Goal: Task Accomplishment & Management: Use online tool/utility

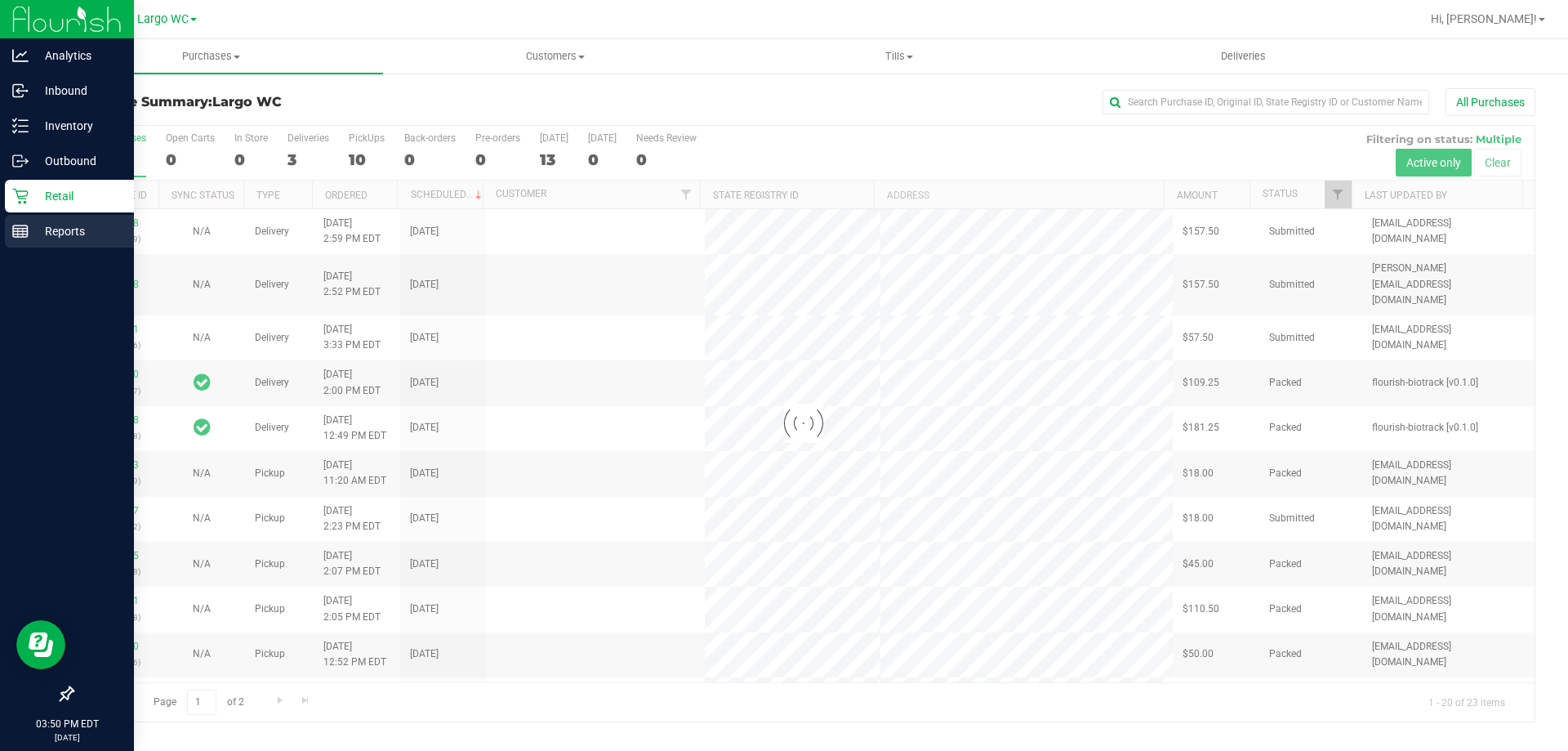
click at [16, 226] on rect at bounding box center [20, 232] width 15 height 12
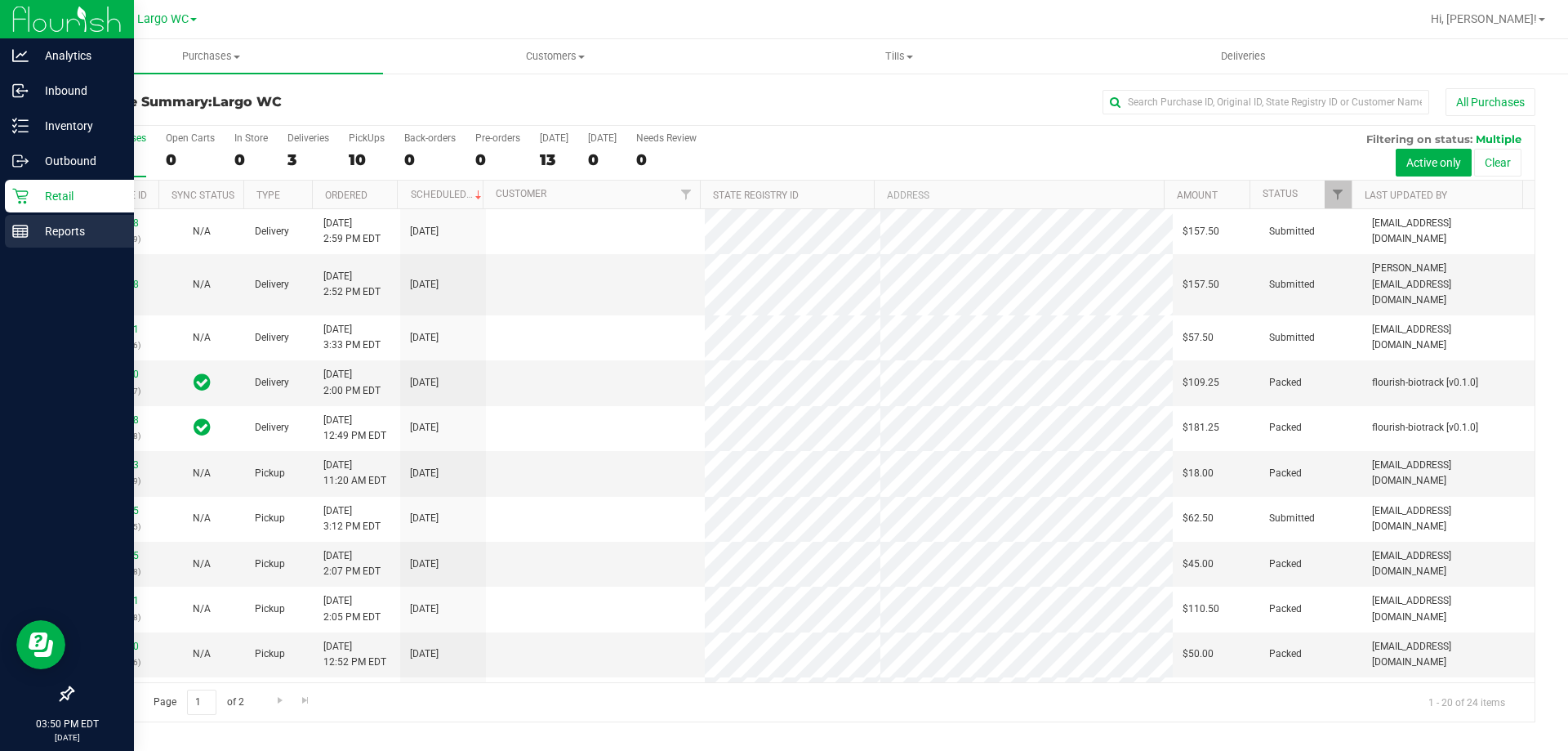
click at [71, 219] on div "Reports" at bounding box center [69, 231] width 129 height 33
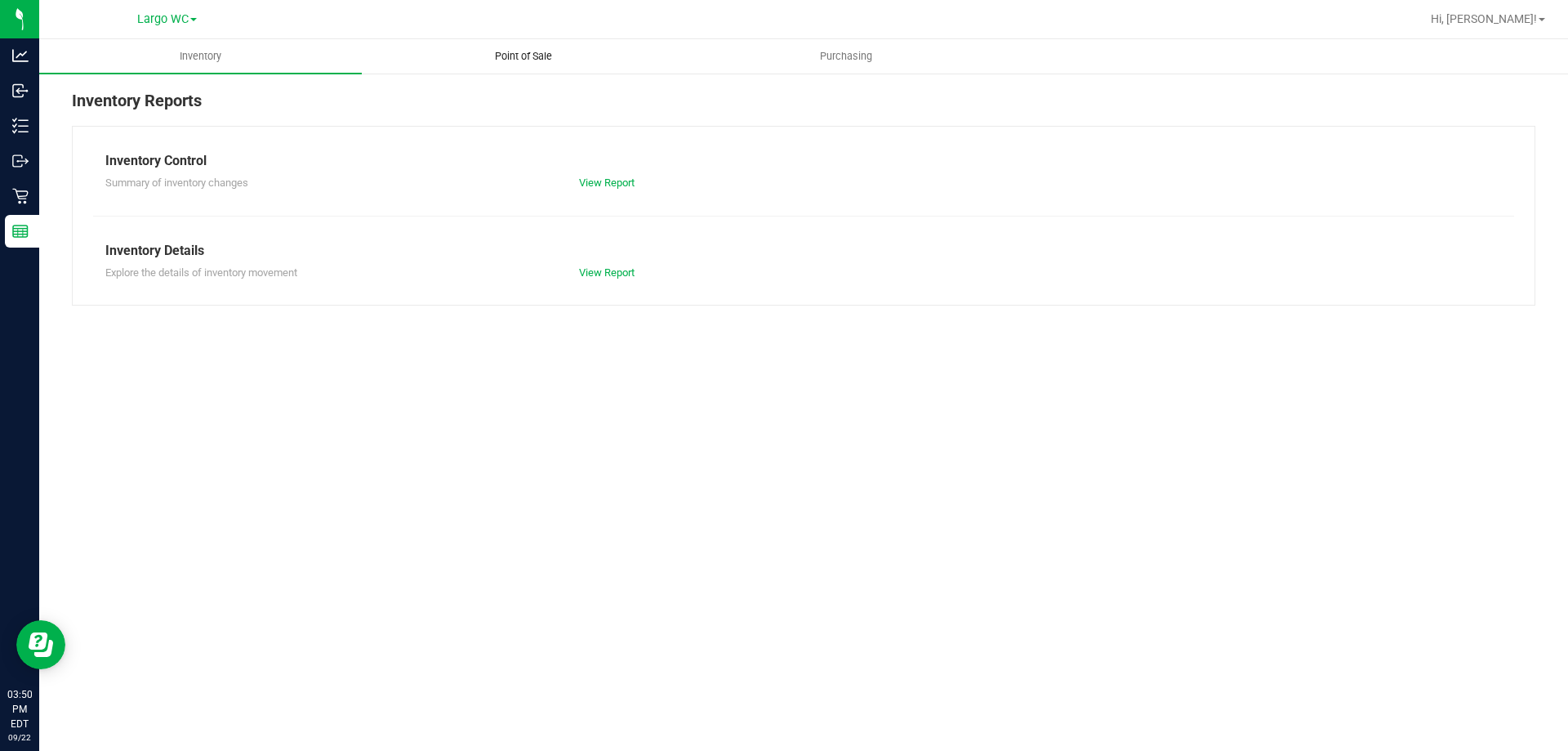
click at [530, 54] on span "Point of Sale" at bounding box center [523, 55] width 101 height 15
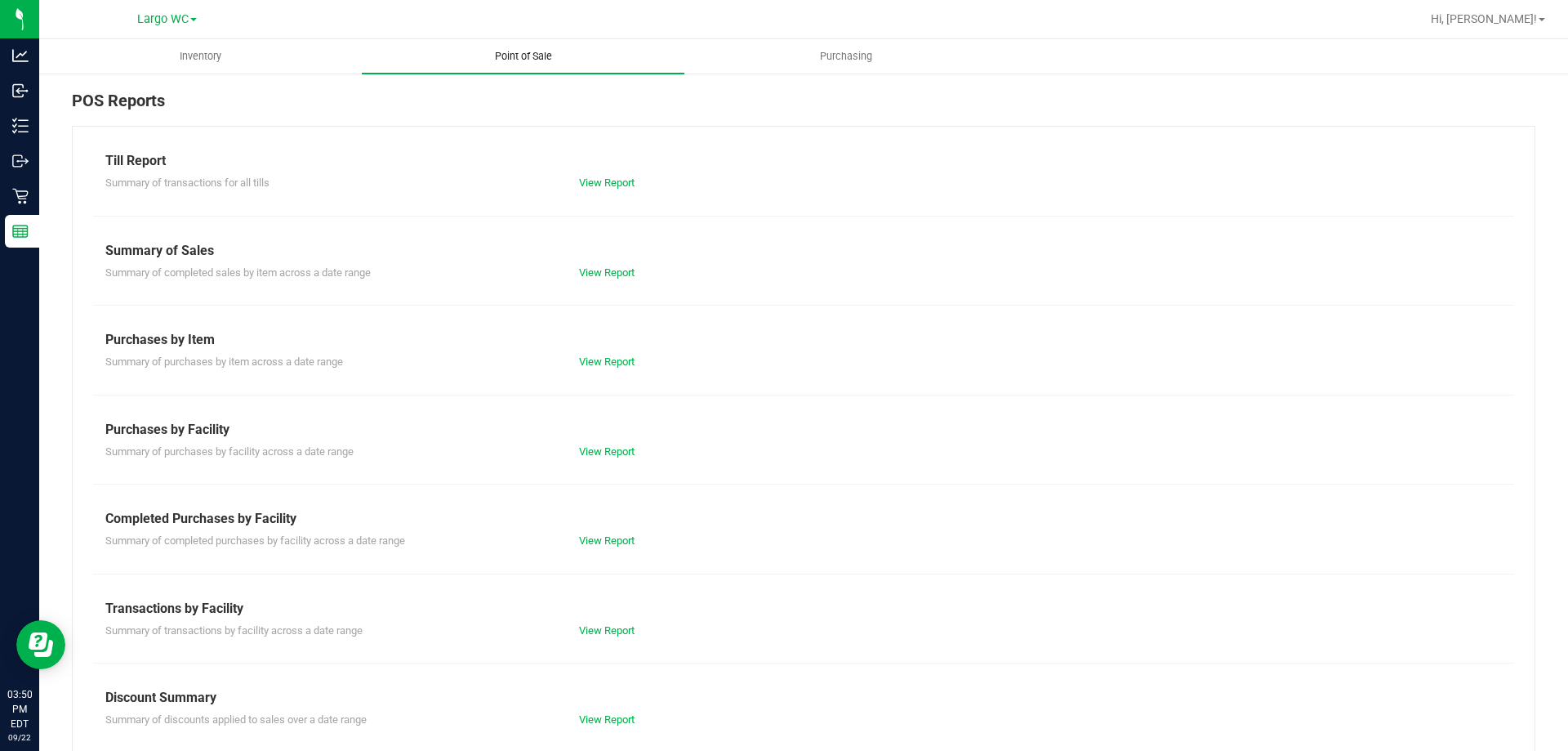
scroll to position [108, 0]
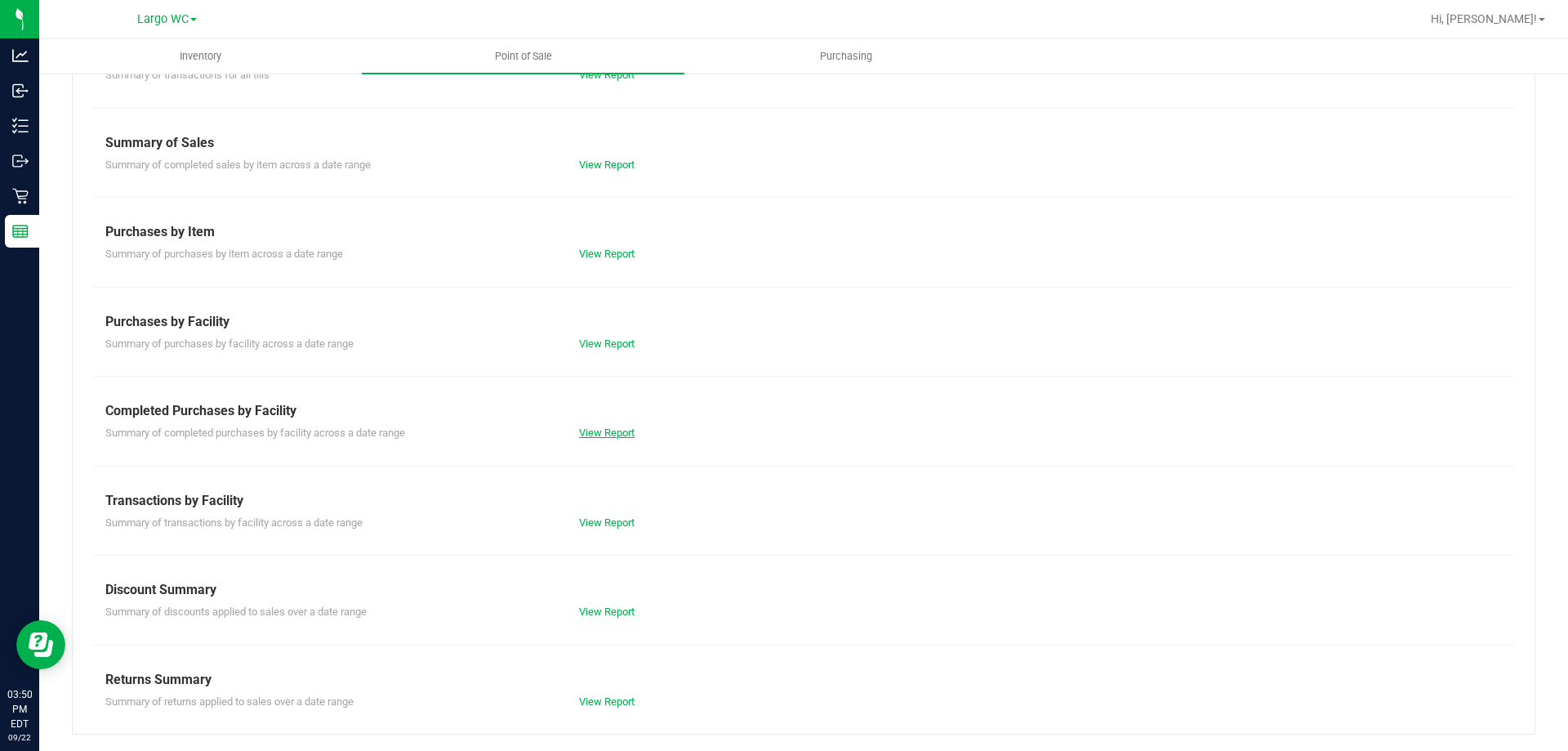
click at [603, 437] on link "View Report" at bounding box center [606, 432] width 55 height 12
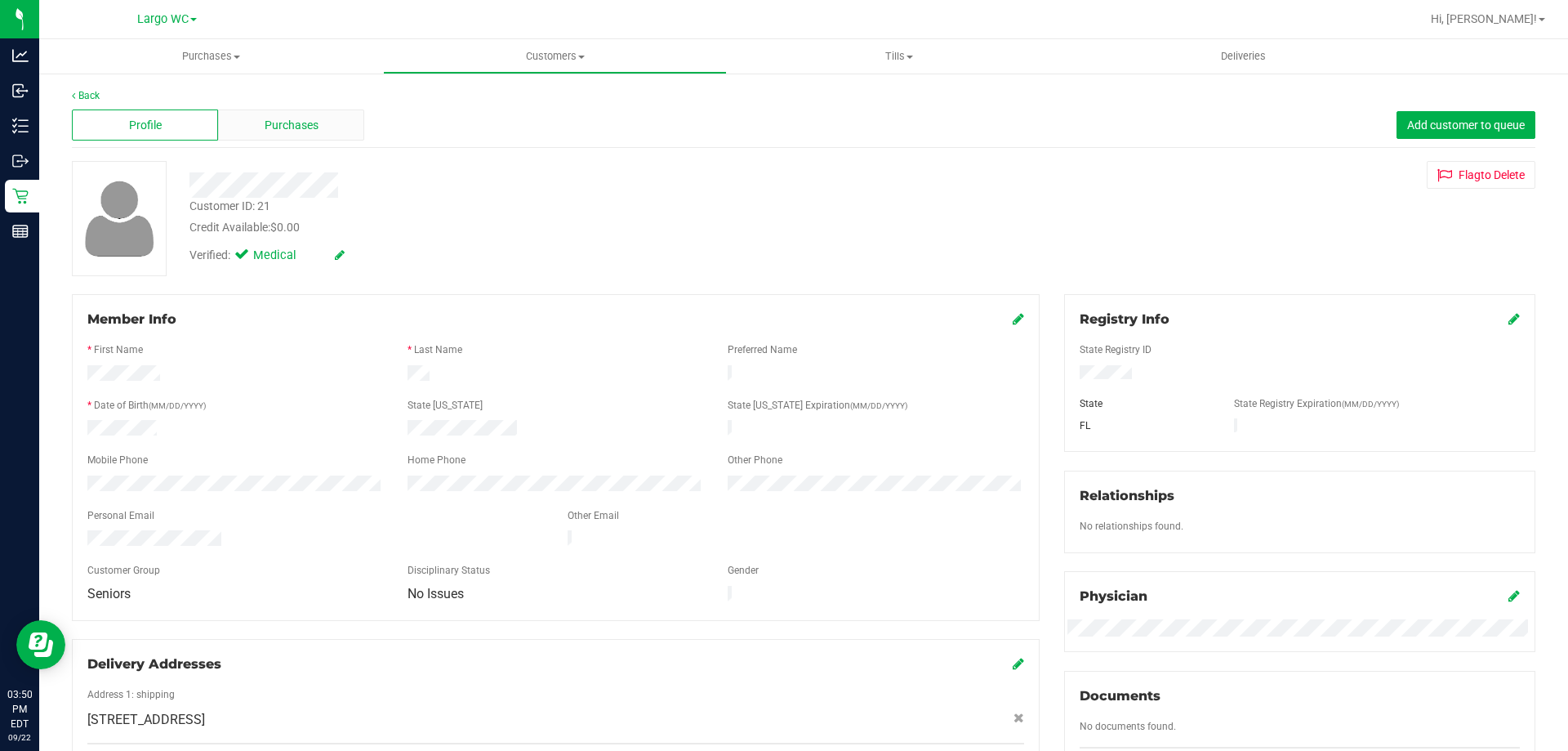
click at [294, 139] on div "Purchases" at bounding box center [291, 124] width 147 height 31
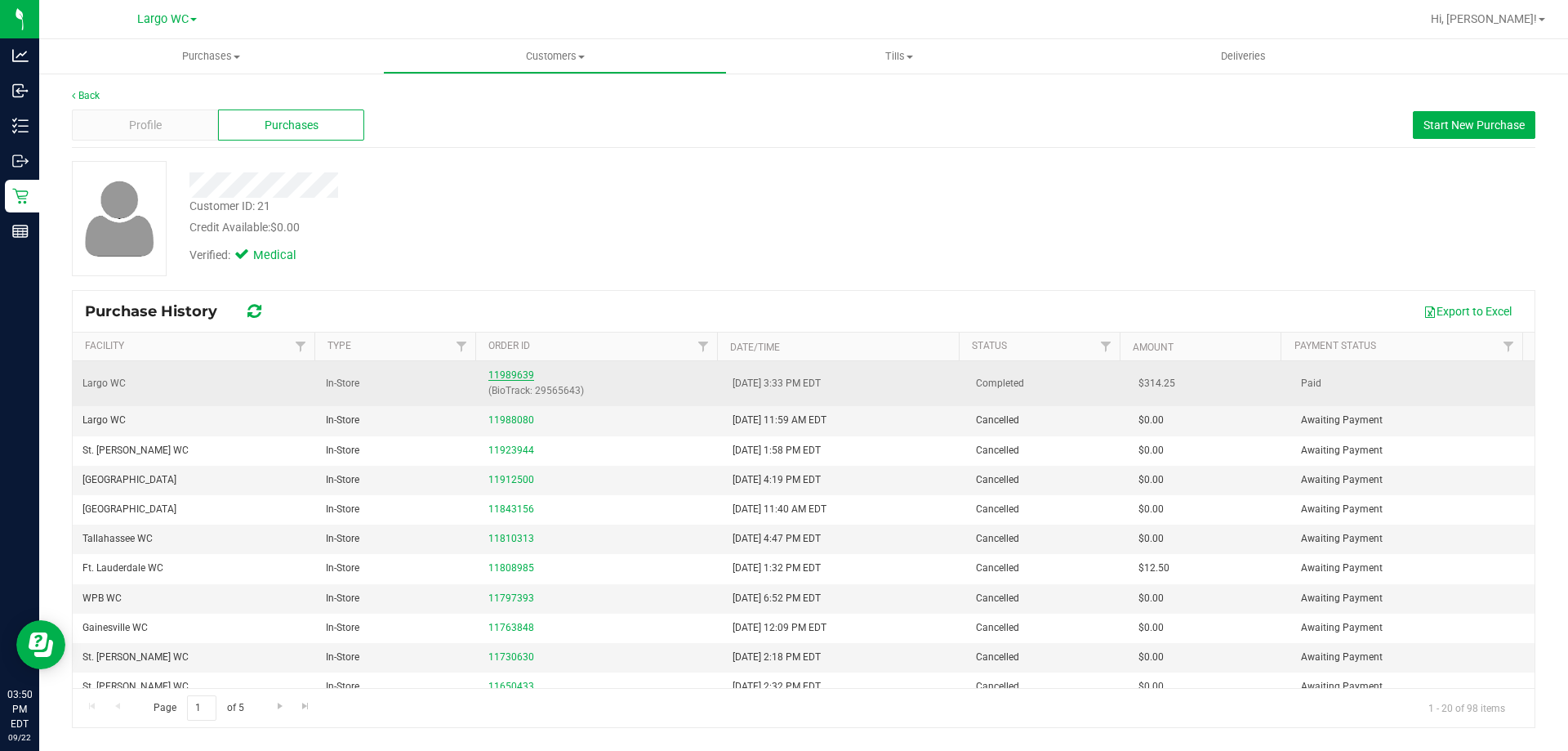
click at [507, 378] on link "11989639" at bounding box center [511, 376] width 46 height 12
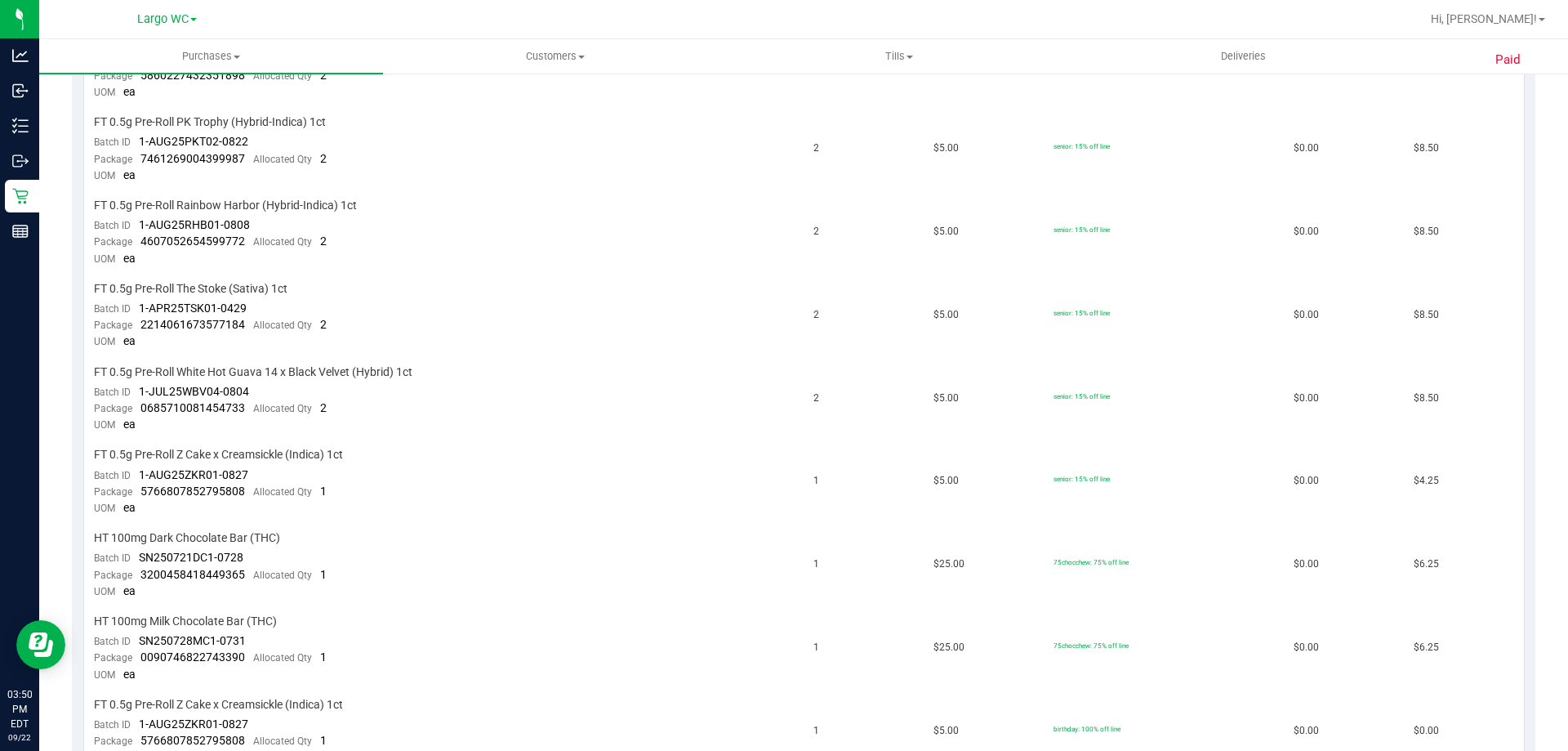
scroll to position [2788, 0]
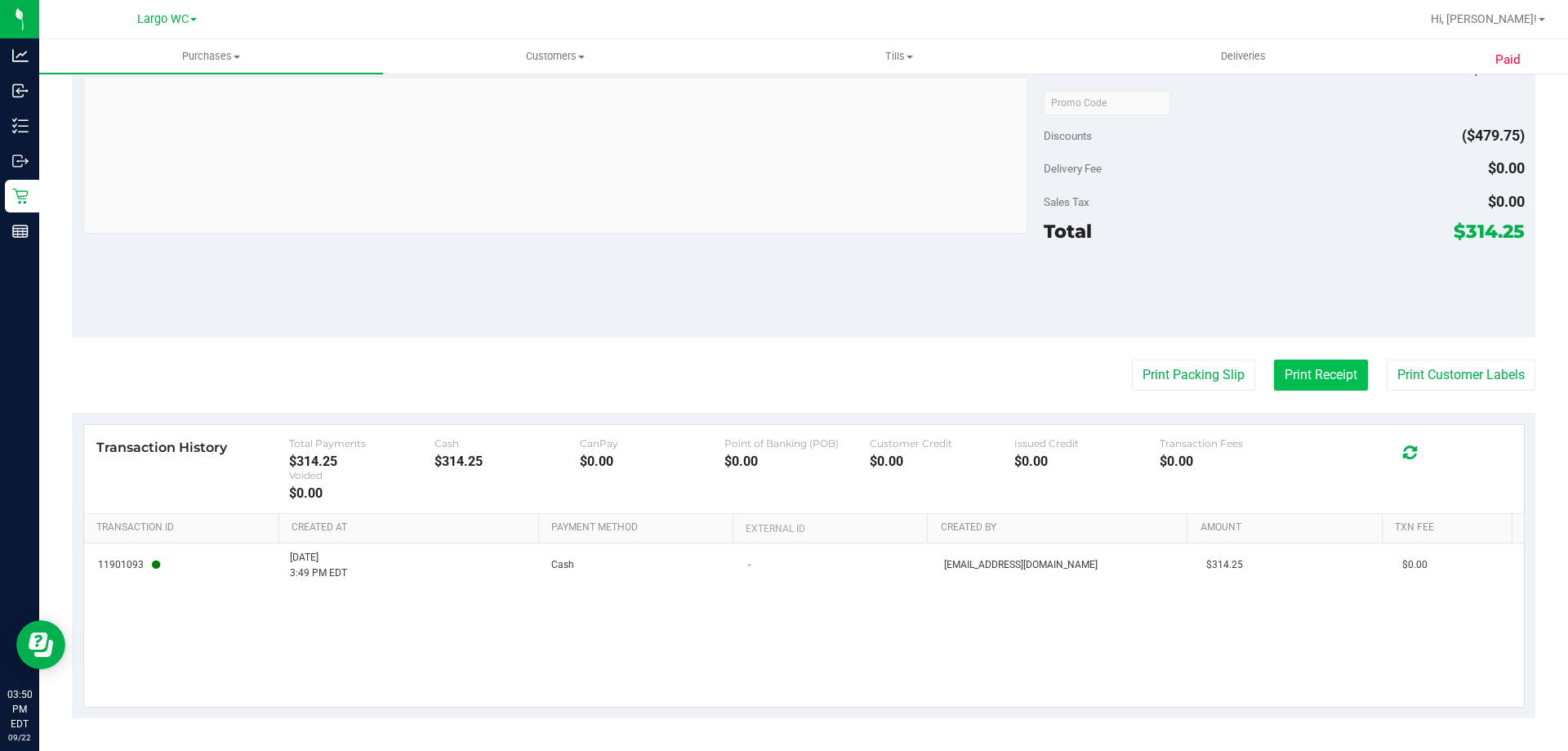
click at [1302, 372] on button "Print Receipt" at bounding box center [1320, 375] width 94 height 31
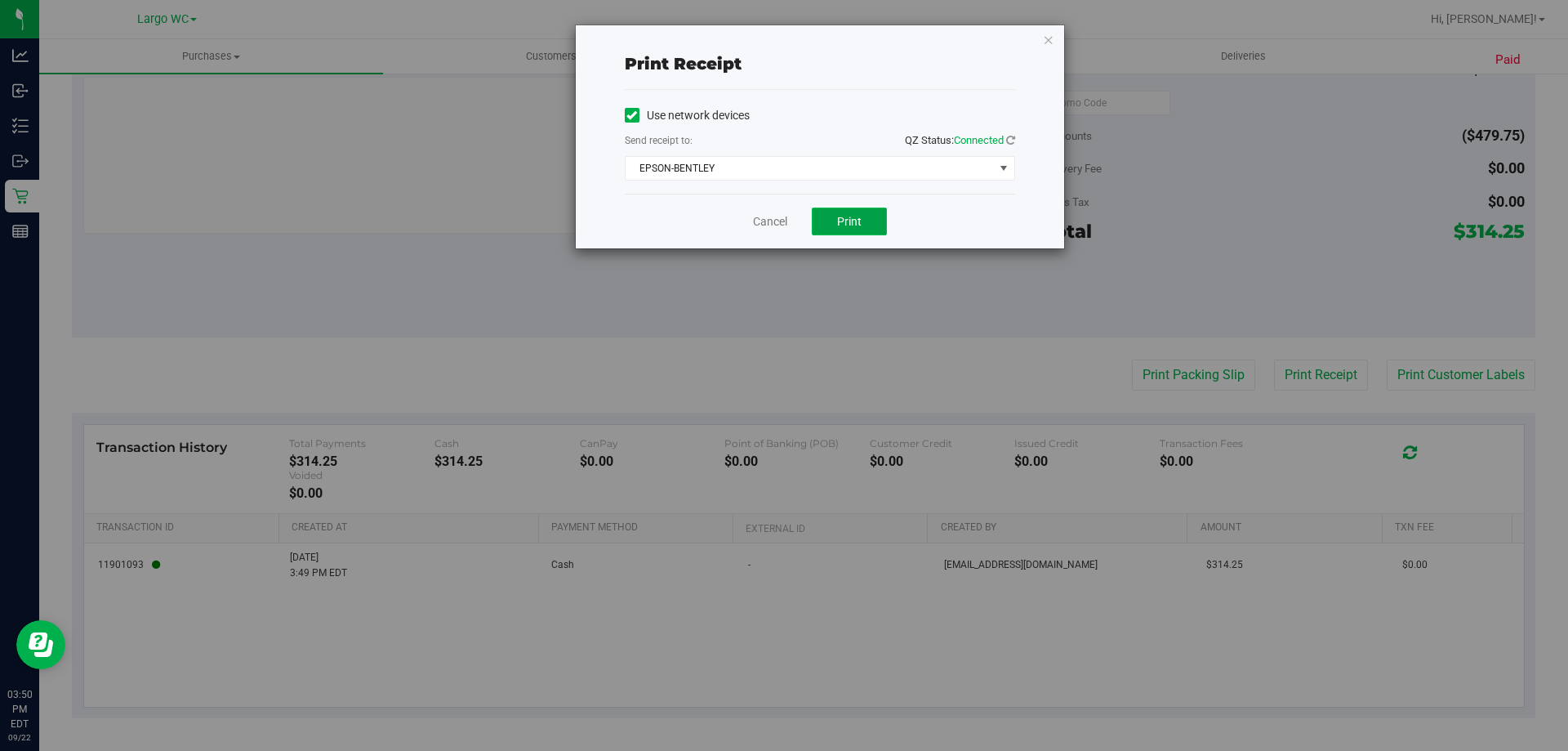
click at [848, 220] on span "Print" at bounding box center [849, 221] width 25 height 13
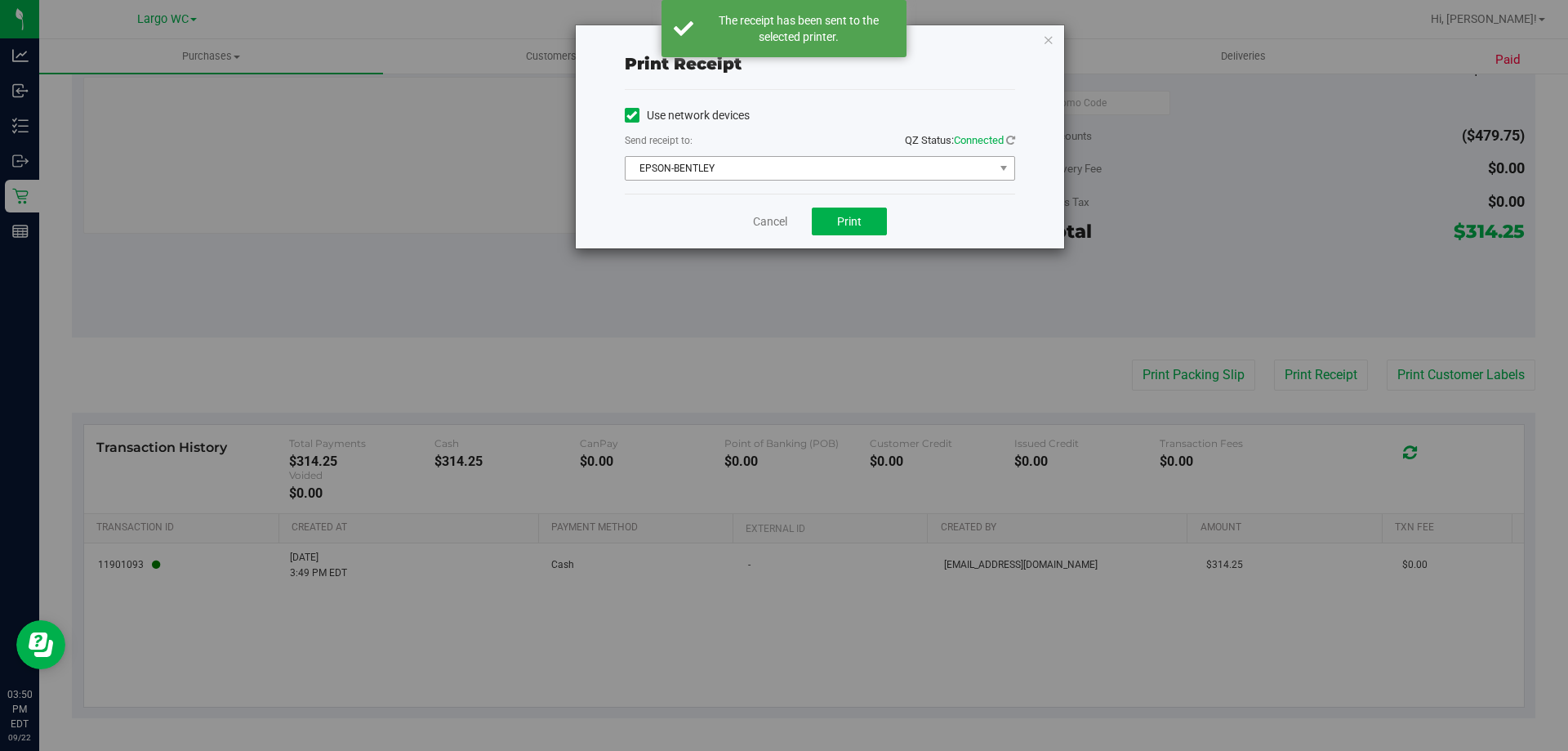
click at [979, 161] on span "EPSON-BENTLEY" at bounding box center [809, 167] width 368 height 23
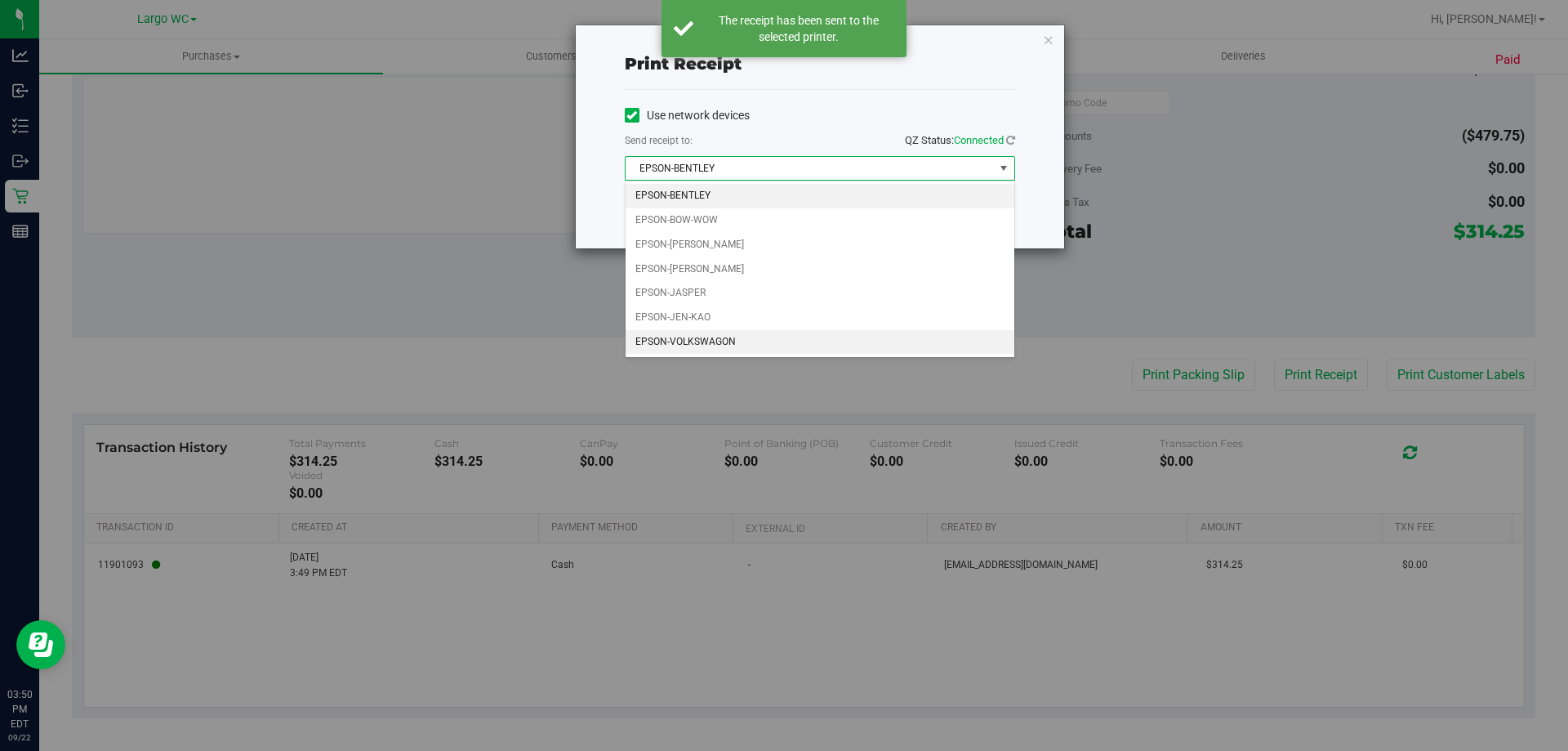
click at [696, 336] on li "EPSON-VOLKSWAGON" at bounding box center [819, 342] width 388 height 25
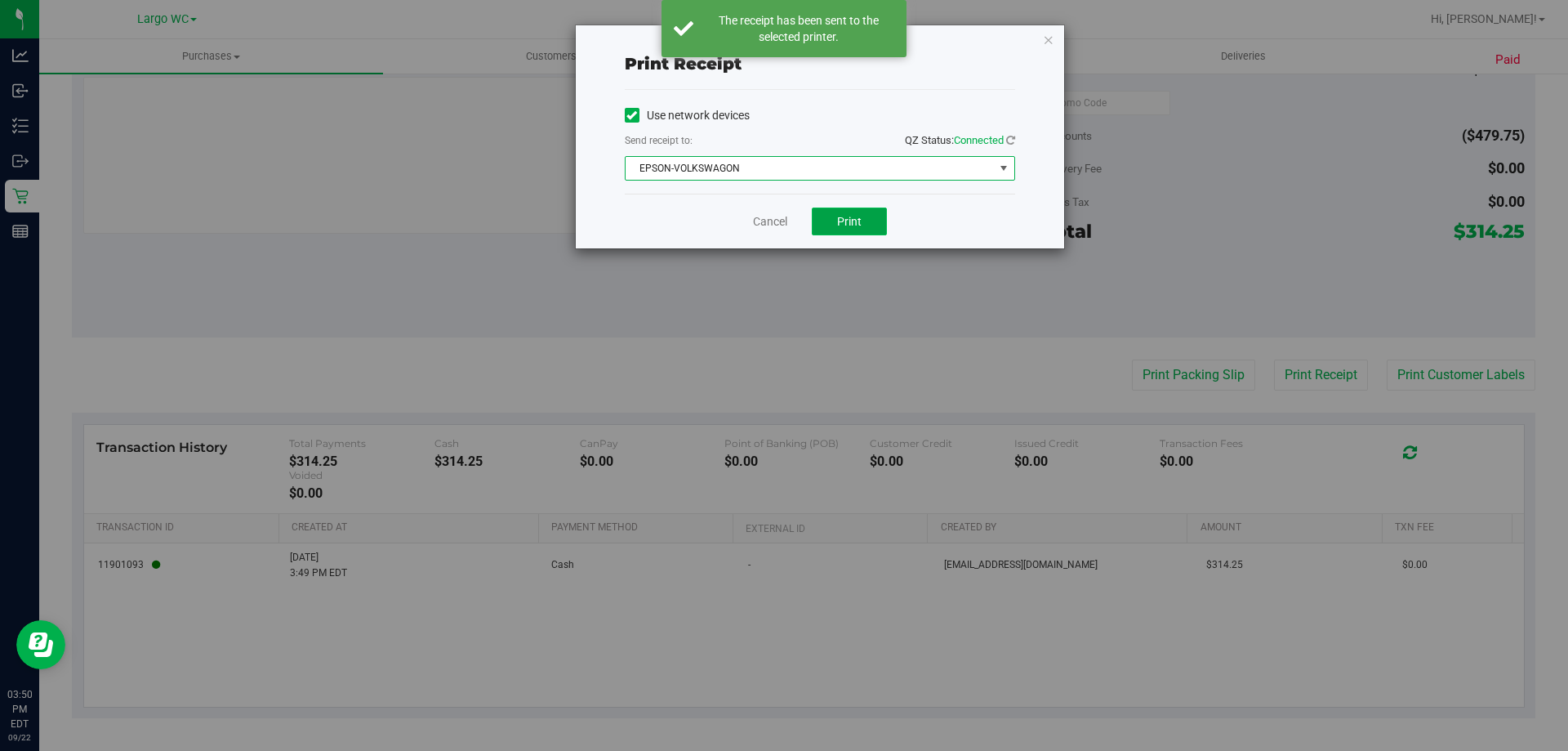
click at [841, 220] on span "Print" at bounding box center [849, 221] width 25 height 13
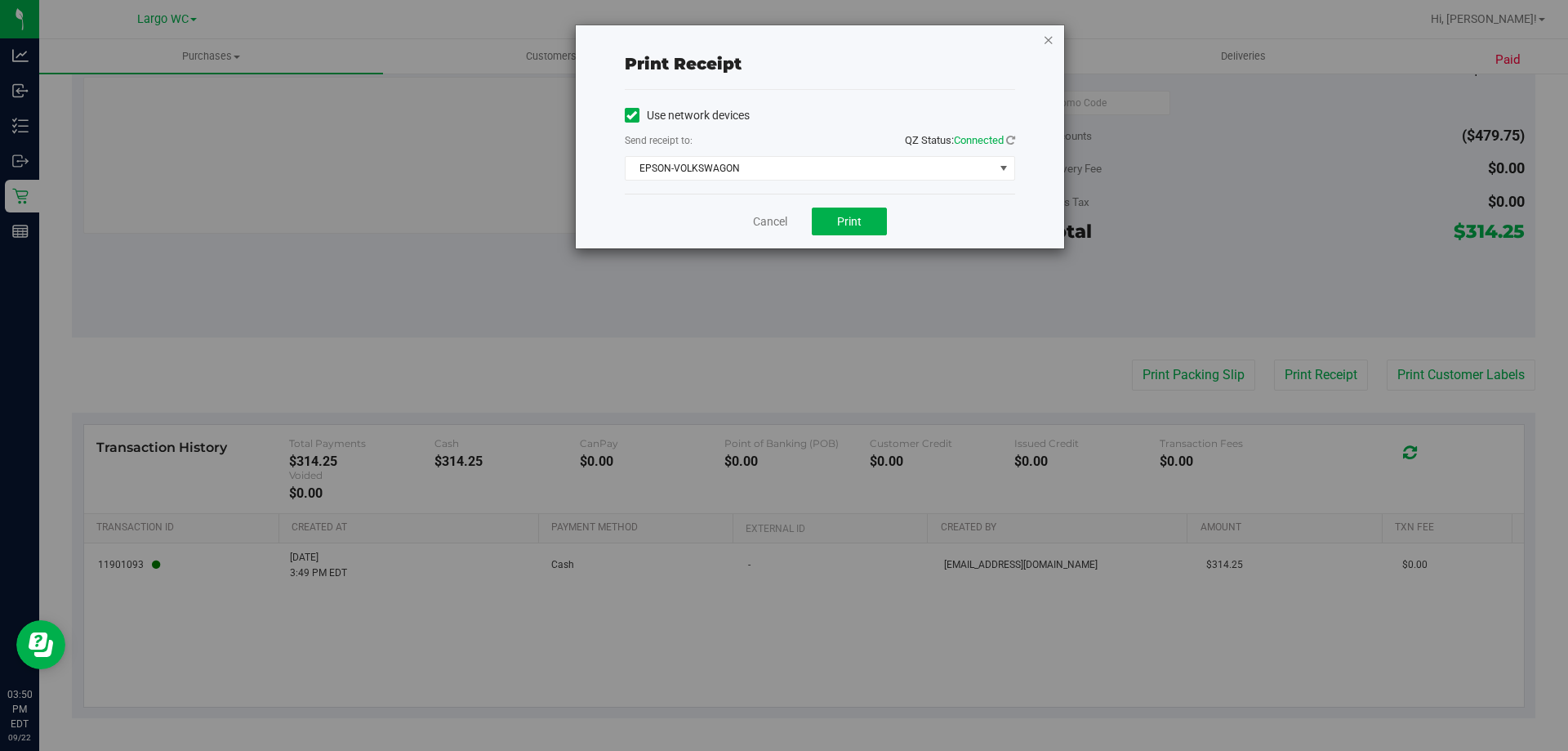
click at [1043, 41] on icon "button" at bounding box center [1049, 40] width 12 height 20
